Goal: Communication & Community: Answer question/provide support

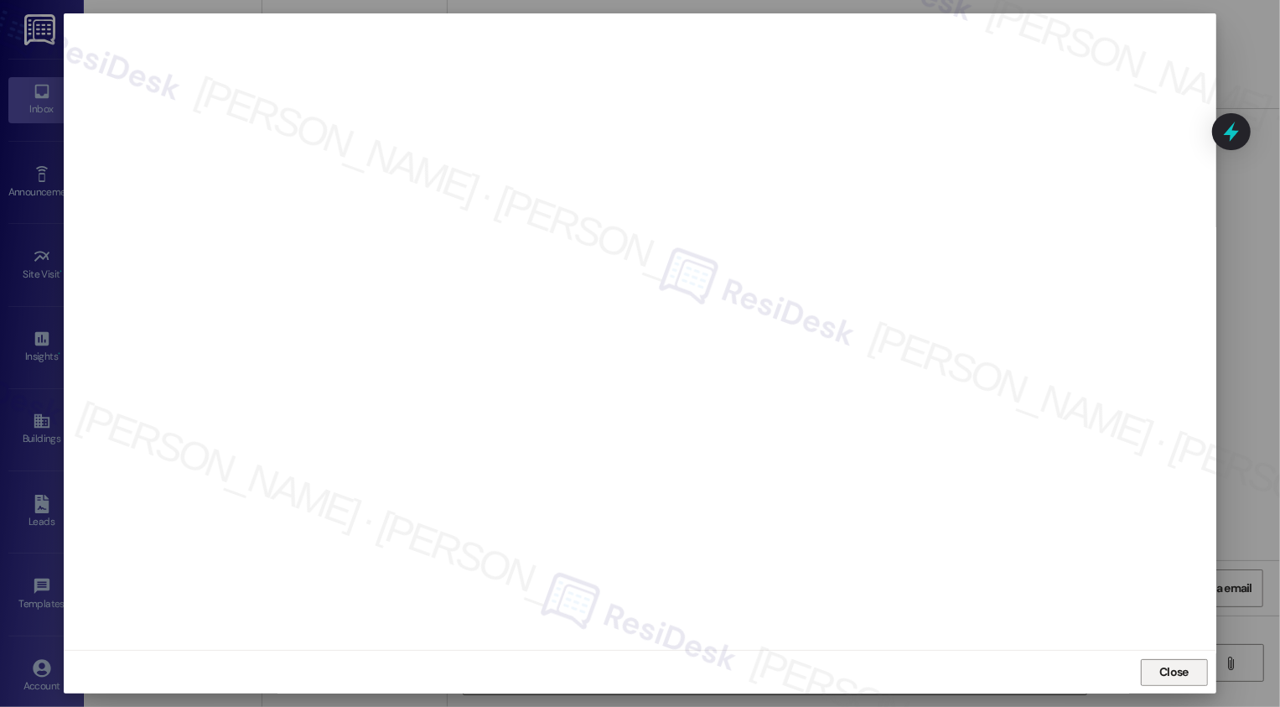
click at [1159, 670] on span "Close" at bounding box center [1173, 672] width 29 height 18
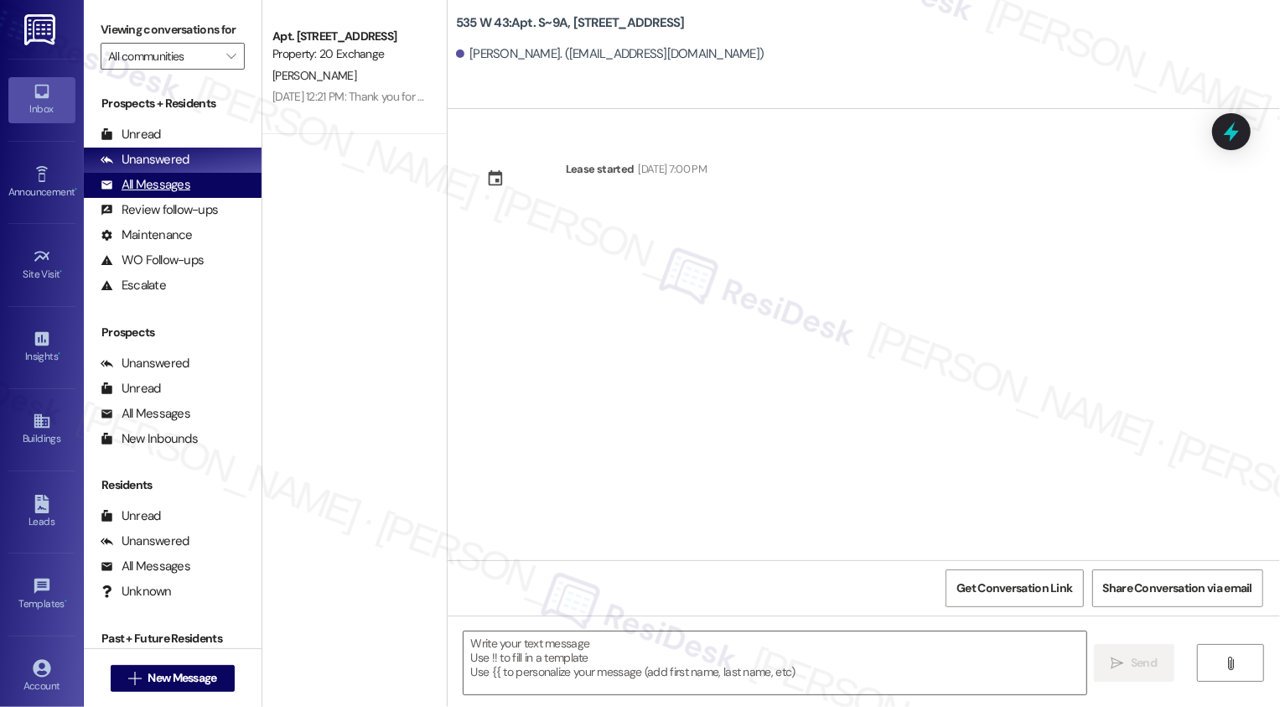
click at [153, 194] on div "All Messages" at bounding box center [146, 185] width 90 height 18
click at [168, 169] on div "Unanswered" at bounding box center [145, 160] width 89 height 18
type textarea "Fetching suggested responses. Please feel free to read through the conversation…"
click at [506, 362] on div "Lease started [DATE] 7:00 PM" at bounding box center [864, 334] width 832 height 451
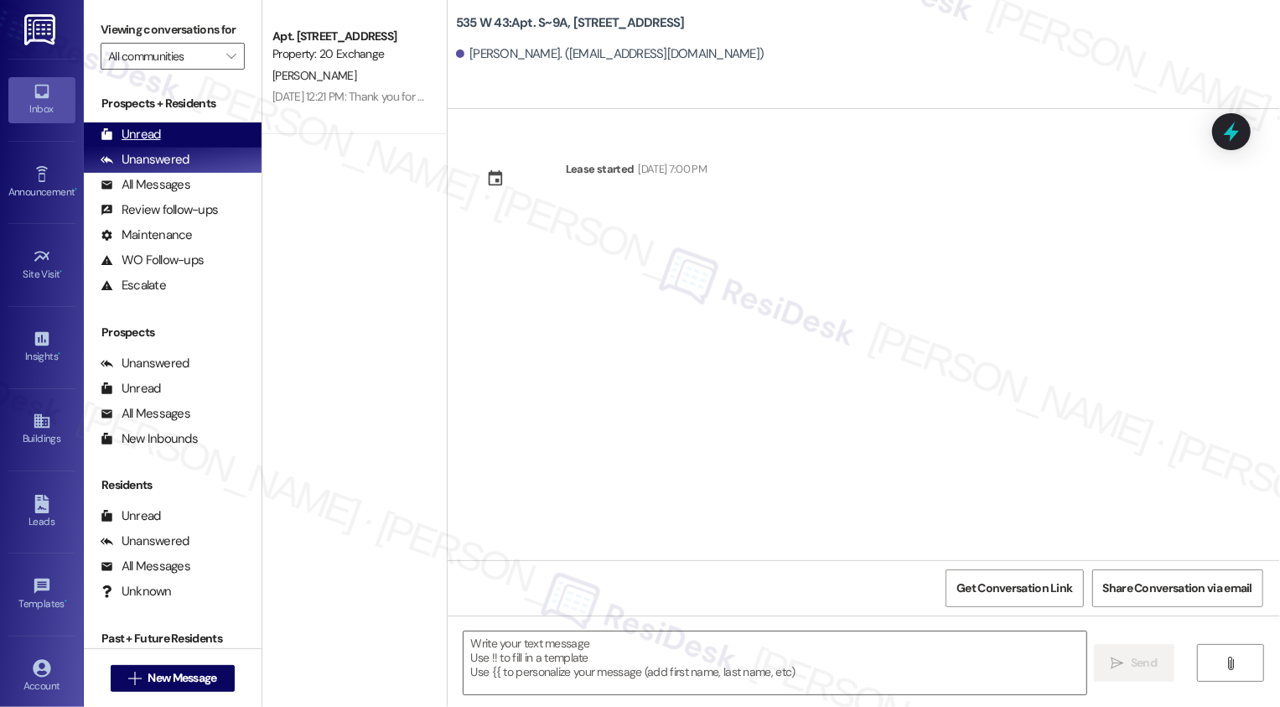
click at [199, 148] on div "Unread (0)" at bounding box center [173, 134] width 178 height 25
click at [196, 173] on div "Unanswered (0)" at bounding box center [173, 160] width 178 height 25
type textarea "Fetching suggested responses. Please feel free to read through the conversation…"
